Goal: Task Accomplishment & Management: Use online tool/utility

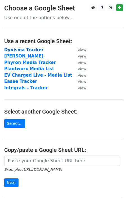
click at [13, 50] on strong "Dynisma Tracker" at bounding box center [23, 49] width 39 height 5
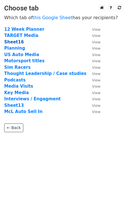
click at [16, 42] on strong "Sheet16" at bounding box center [14, 41] width 20 height 5
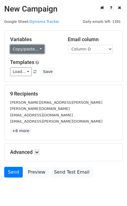
click at [30, 49] on link "Copy/paste..." at bounding box center [27, 49] width 34 height 9
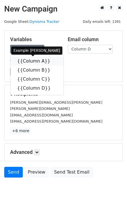
click at [28, 61] on link "{{Column A}}" at bounding box center [36, 61] width 53 height 9
